Goal: Find specific page/section: Find specific page/section

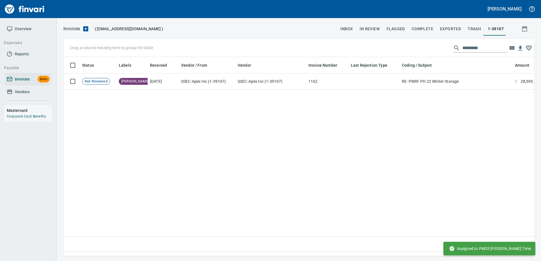
scroll to position [191, 466]
click at [24, 92] on span "Vendors" at bounding box center [22, 92] width 15 height 7
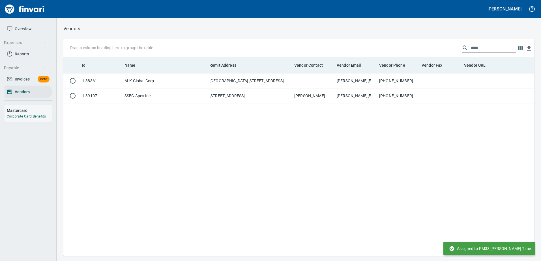
scroll to position [195, 466]
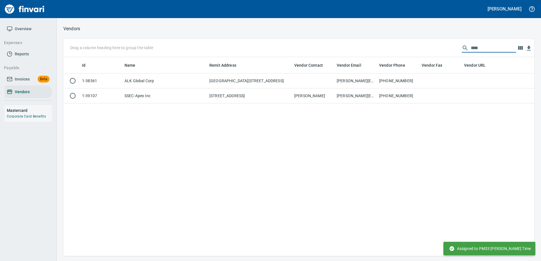
drag, startPoint x: 486, startPoint y: 52, endPoint x: 411, endPoint y: 47, distance: 75.1
click at [411, 47] on div "Drag a column heading here to group the table ****" at bounding box center [298, 48] width 471 height 18
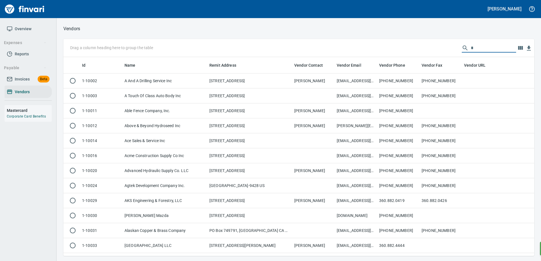
scroll to position [195, 462]
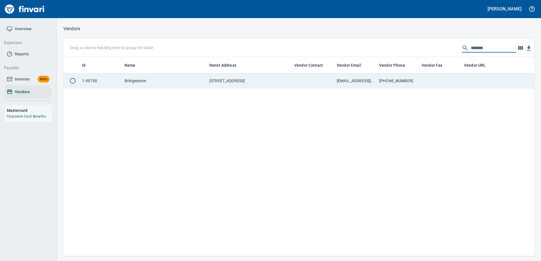
type input "*******"
click at [320, 85] on td at bounding box center [313, 81] width 42 height 15
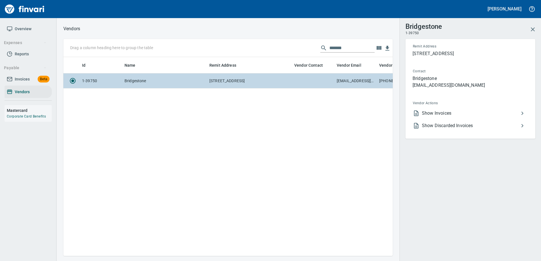
scroll to position [191, 325]
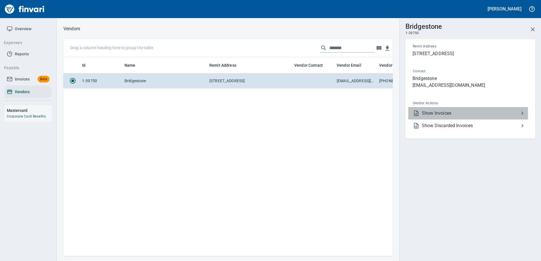
click at [435, 116] on span "Show Invoices" at bounding box center [470, 113] width 97 height 7
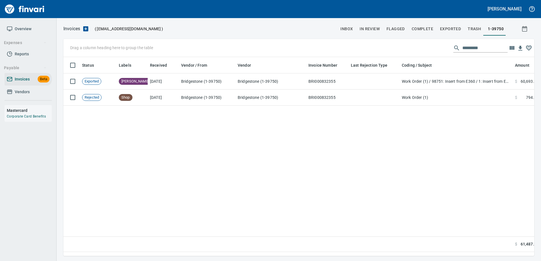
scroll to position [191, 466]
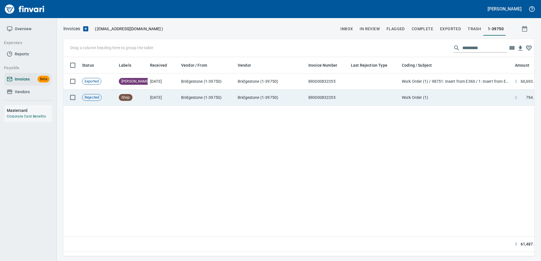
click at [392, 105] on td at bounding box center [373, 98] width 51 height 16
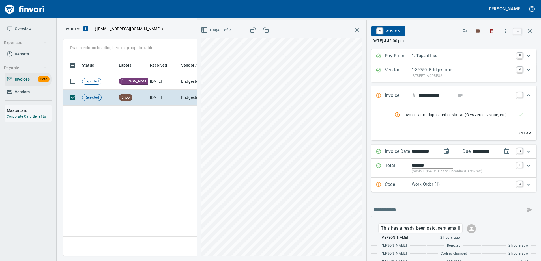
scroll to position [191, 466]
click at [490, 30] on icon "button" at bounding box center [492, 31] width 6 height 6
